Goal: Check status: Check status

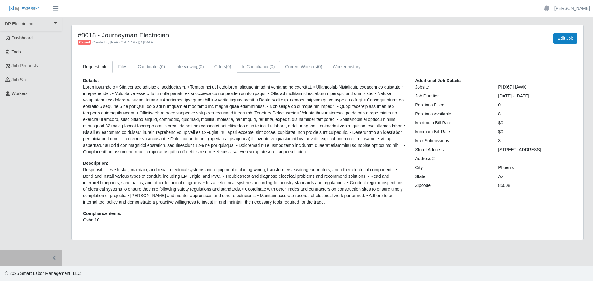
click at [250, 68] on link "In Compliance (0)" at bounding box center [259, 67] width 44 height 12
click at [23, 38] on span "Dashboard" at bounding box center [22, 38] width 21 height 5
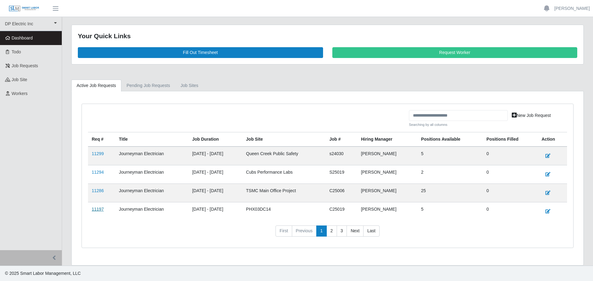
click at [96, 210] on link "11197" at bounding box center [98, 209] width 12 height 5
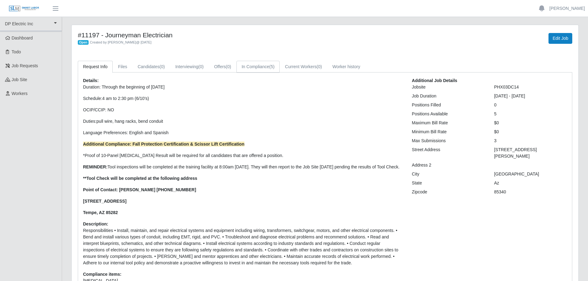
click at [268, 67] on link "In Compliance (5)" at bounding box center [259, 67] width 44 height 12
